Goal: Register for event/course

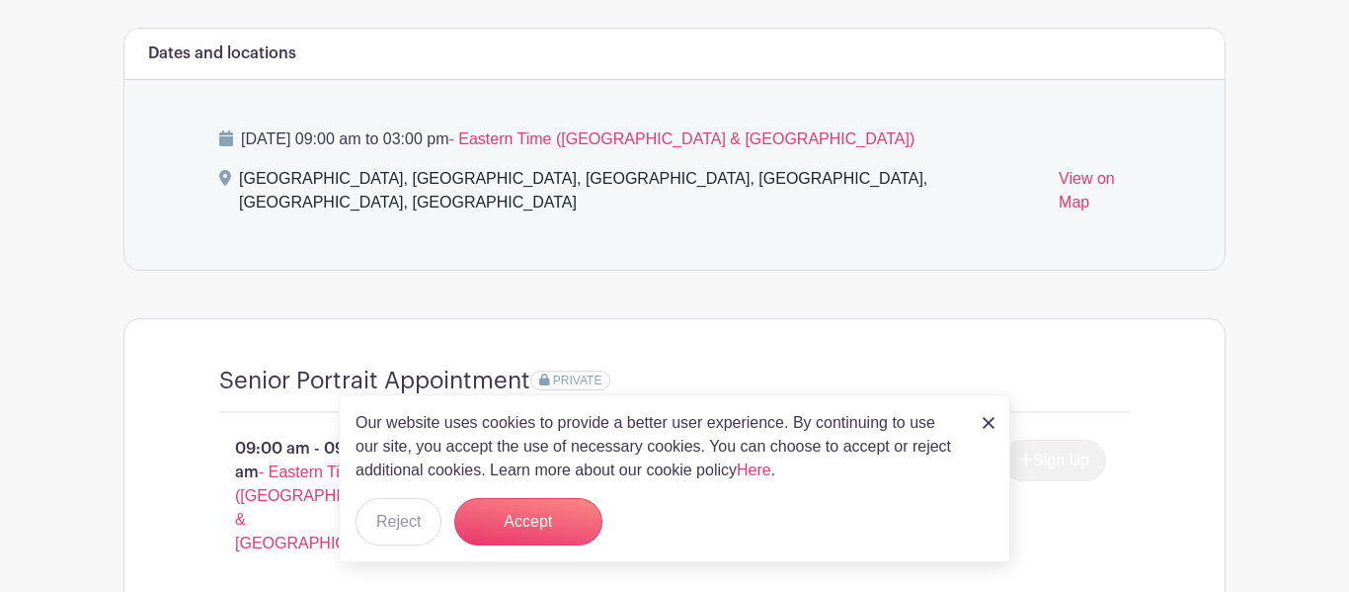
scroll to position [1139, 0]
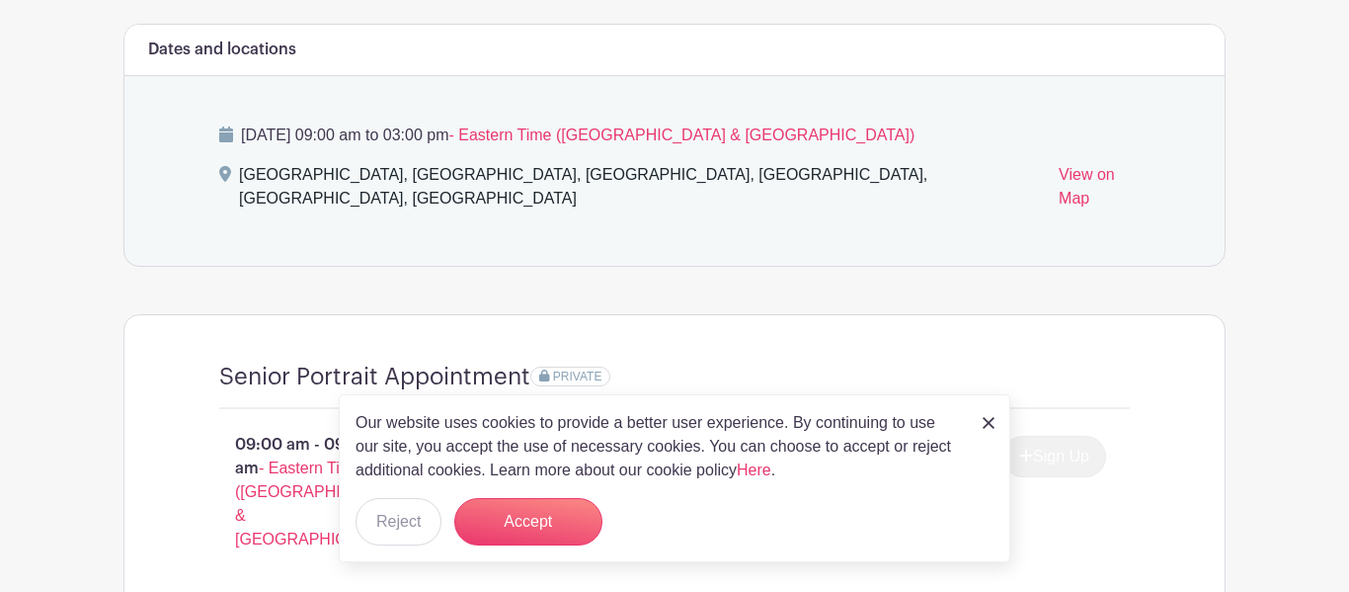
click at [983, 415] on link at bounding box center [989, 422] width 12 height 24
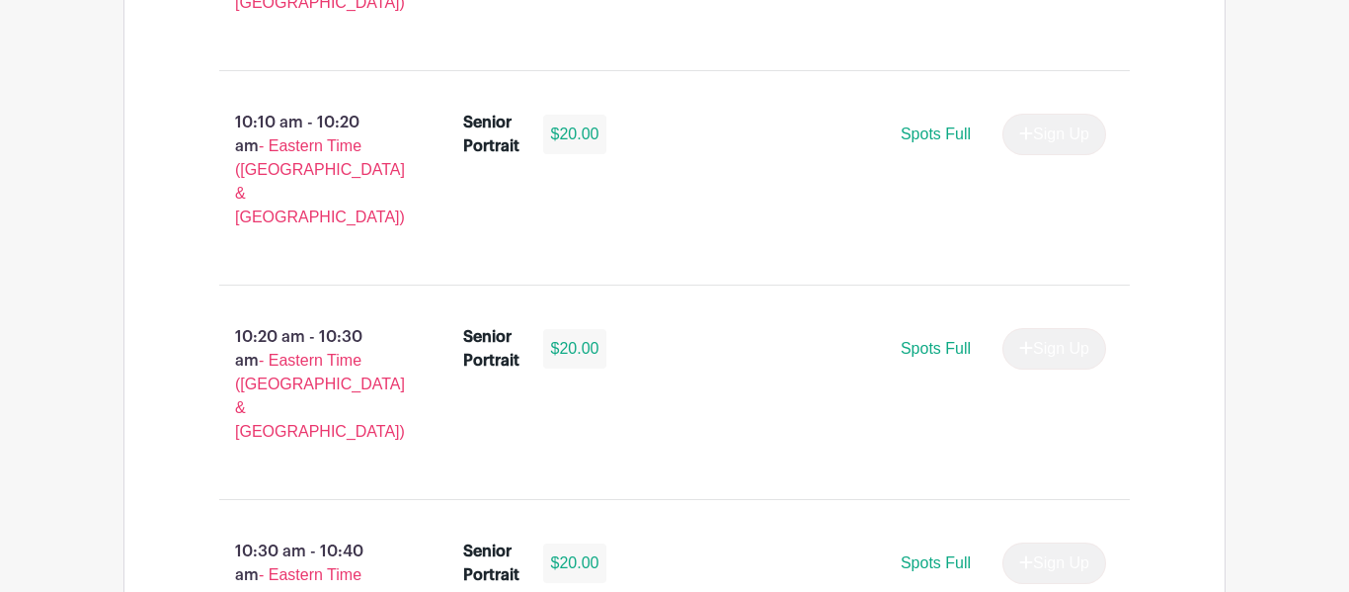
scroll to position [2960, 0]
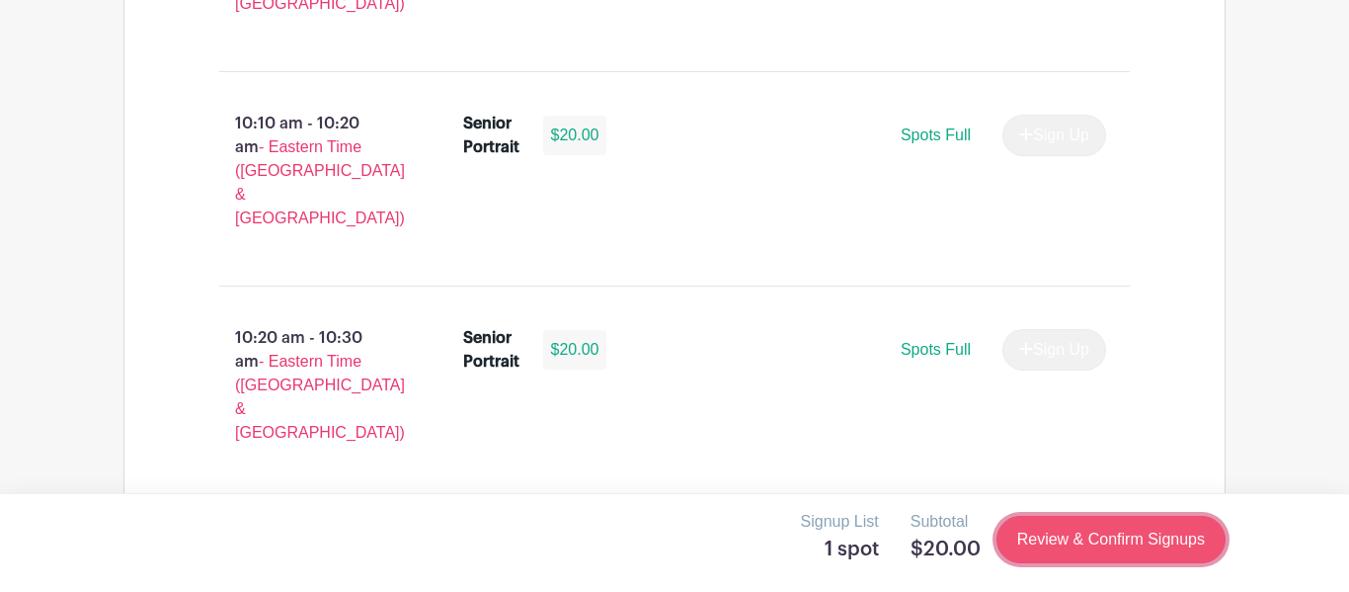
click at [1092, 554] on link "Review & Confirm Signups" at bounding box center [1111, 539] width 229 height 47
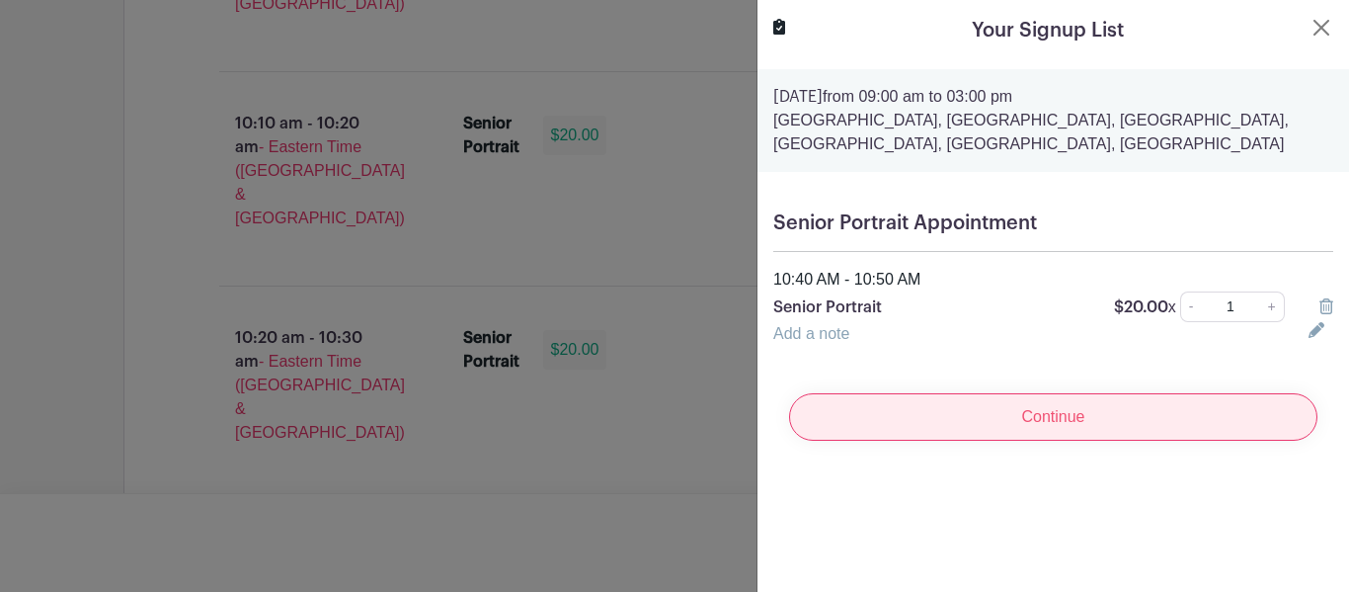
click at [1049, 415] on input "Continue" at bounding box center [1053, 416] width 528 height 47
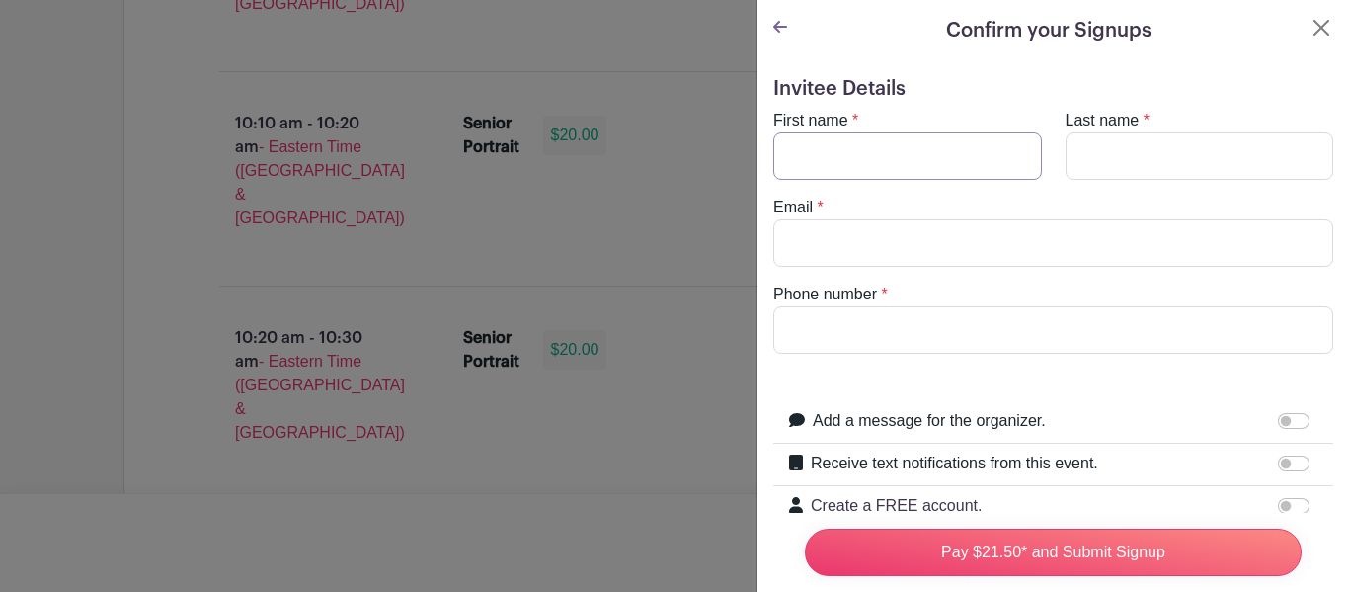
click at [910, 165] on input "First name" at bounding box center [907, 155] width 269 height 47
type input "[PERSON_NAME]"
click at [1247, 151] on input "Last name" at bounding box center [1200, 155] width 269 height 47
click at [1088, 151] on input "[PERSON_NAME]" at bounding box center [1200, 155] width 269 height 47
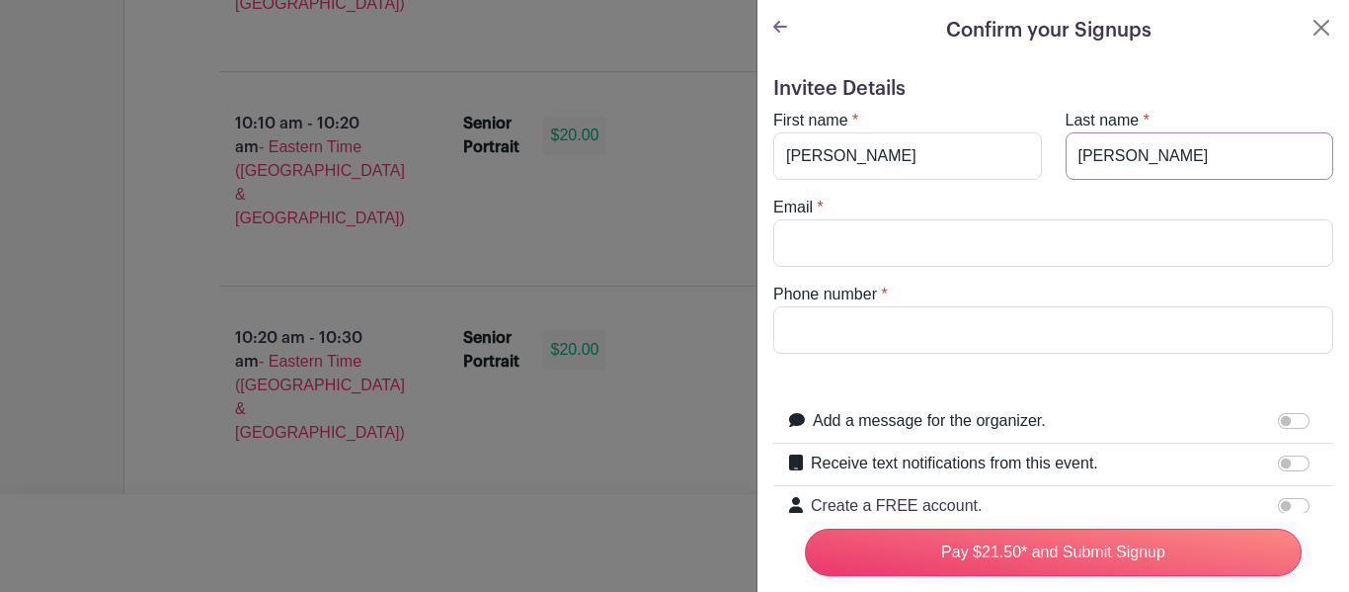
type input "[PERSON_NAME]"
click at [921, 246] on input "Email" at bounding box center [1053, 242] width 560 height 47
type input "[EMAIL_ADDRESS][DOMAIN_NAME]"
click at [819, 348] on input "Phone number" at bounding box center [1053, 329] width 560 height 47
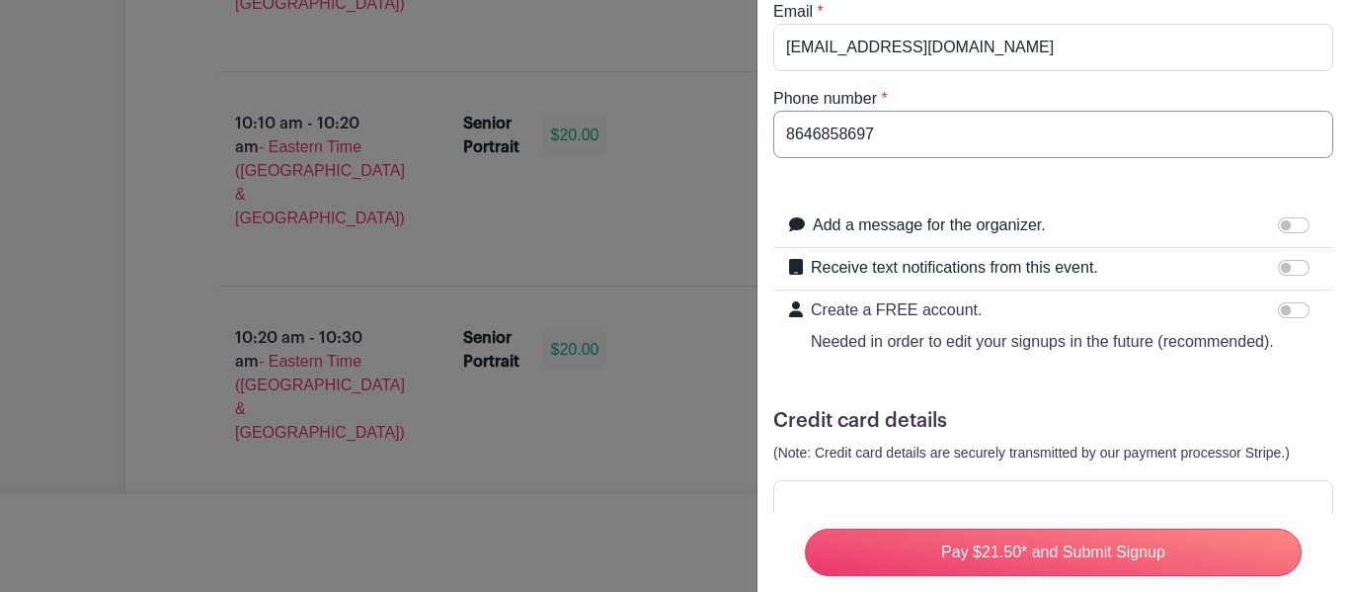
scroll to position [253, 0]
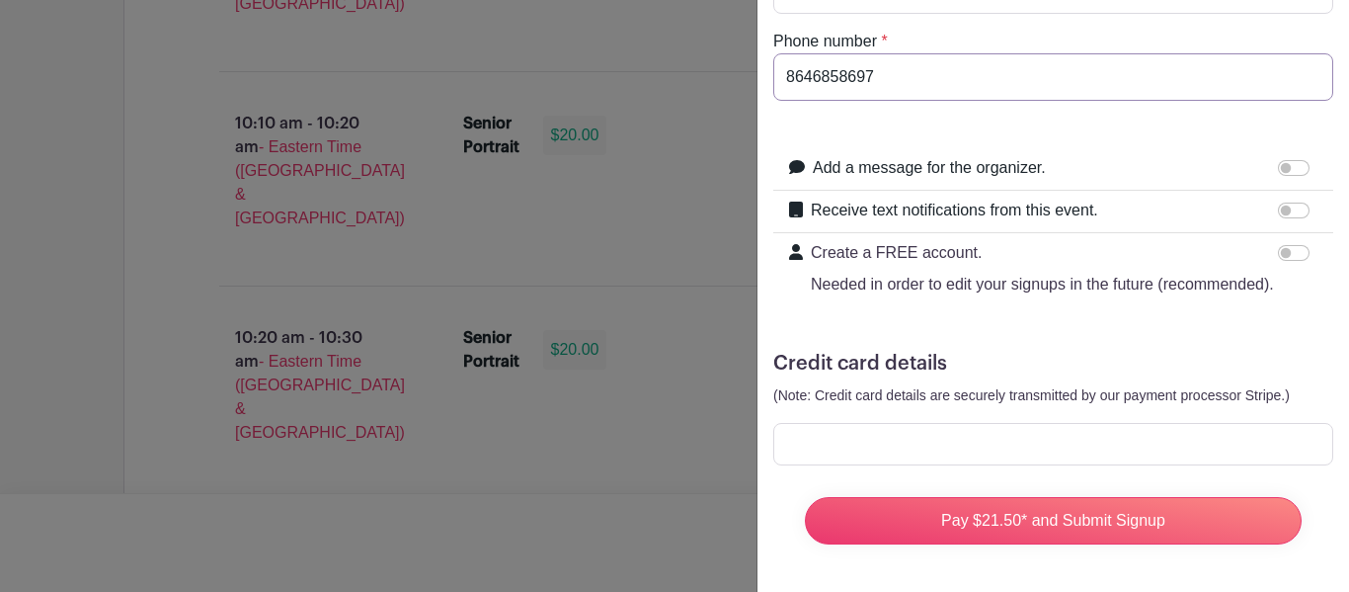
type input "8646858697"
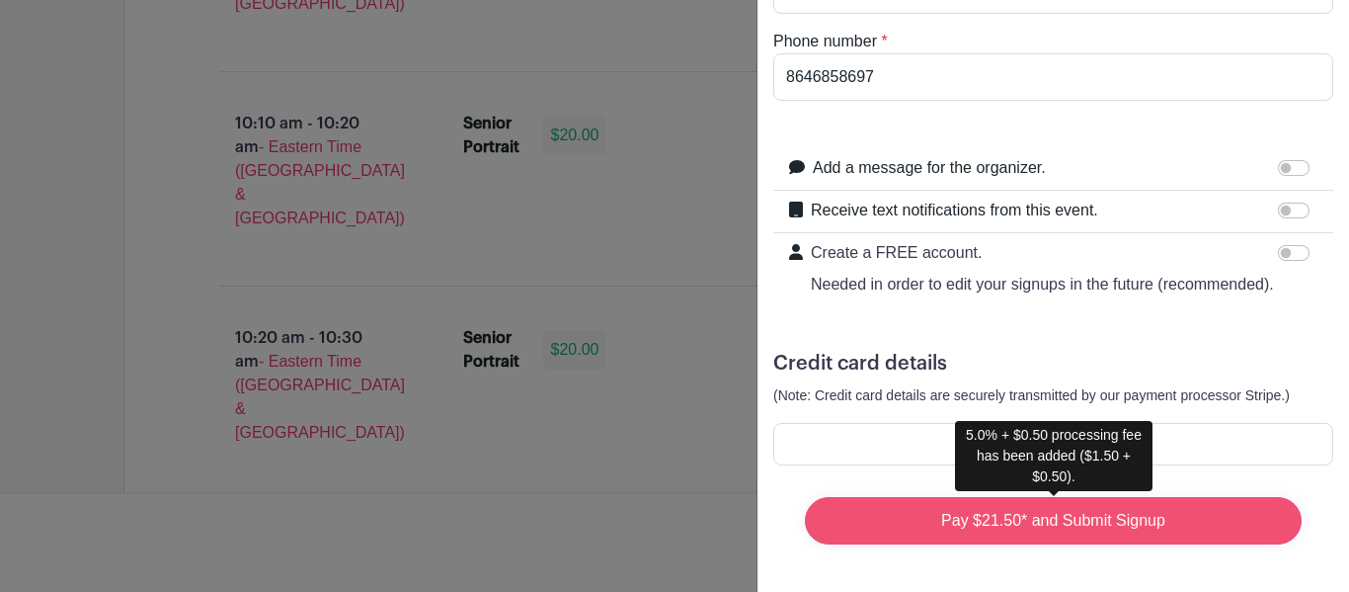
click at [1175, 520] on input "Pay $21.50* and Submit Signup" at bounding box center [1053, 520] width 497 height 47
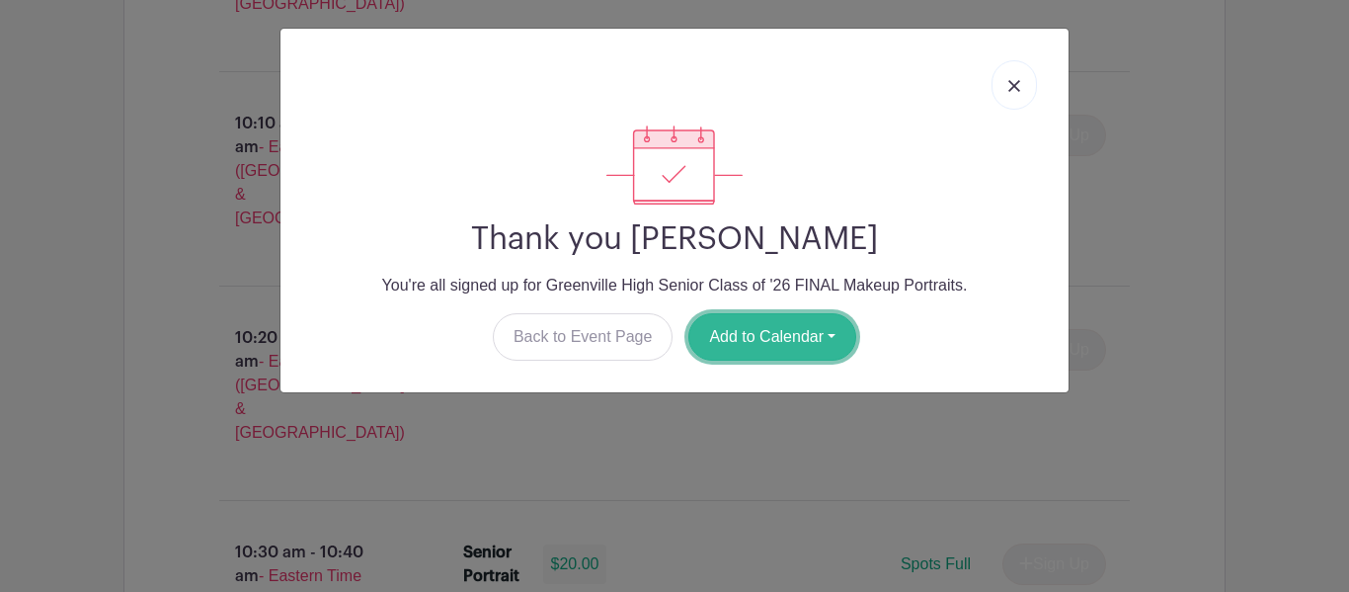
click at [829, 333] on button "Add to Calendar" at bounding box center [772, 336] width 168 height 47
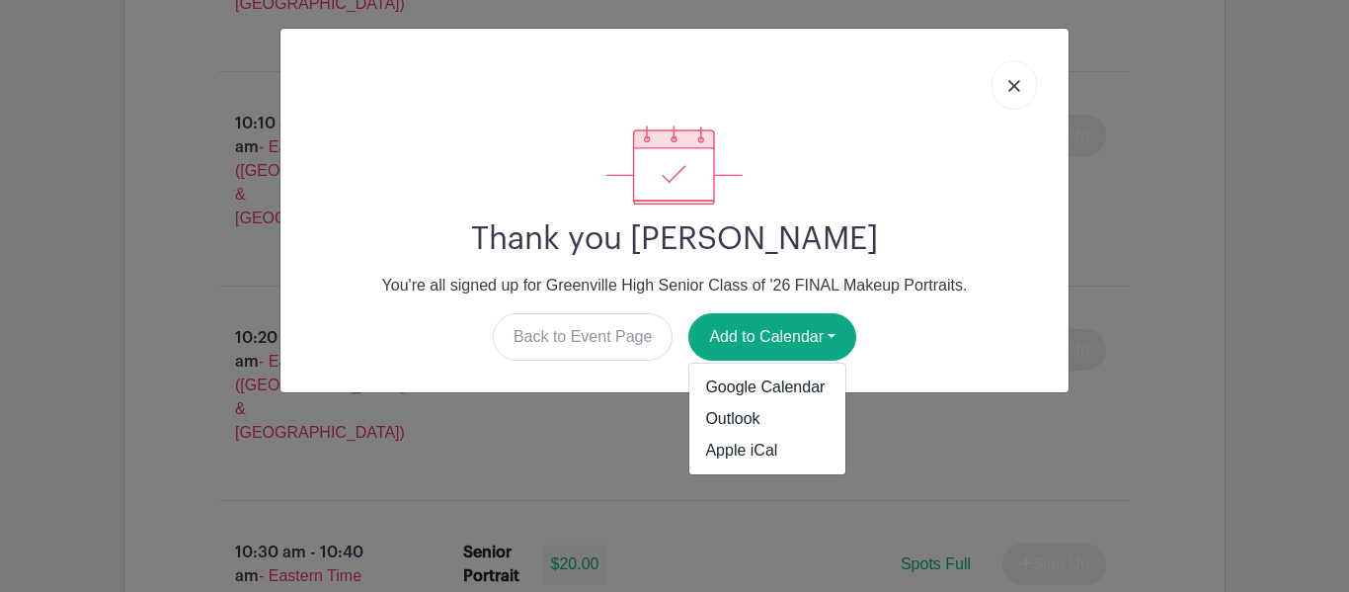
click at [1017, 64] on link at bounding box center [1014, 84] width 45 height 49
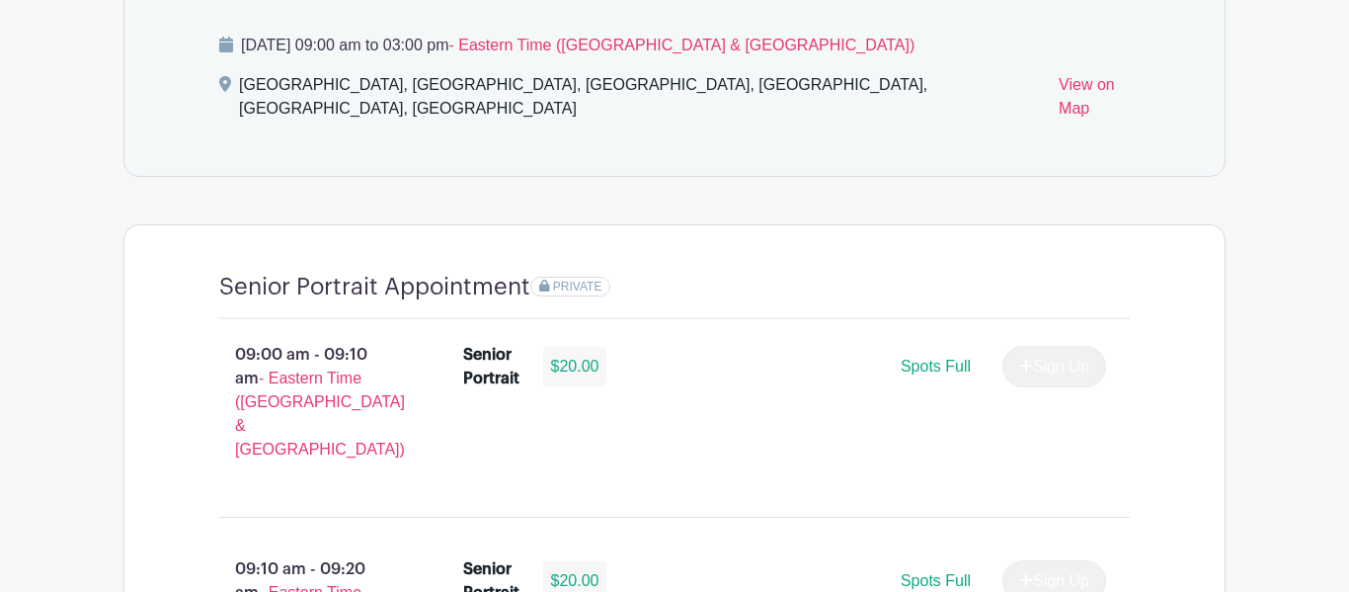
scroll to position [1230, 0]
click at [1059, 89] on link "View on Map" at bounding box center [1094, 99] width 71 height 55
